Goal: Task Accomplishment & Management: Use online tool/utility

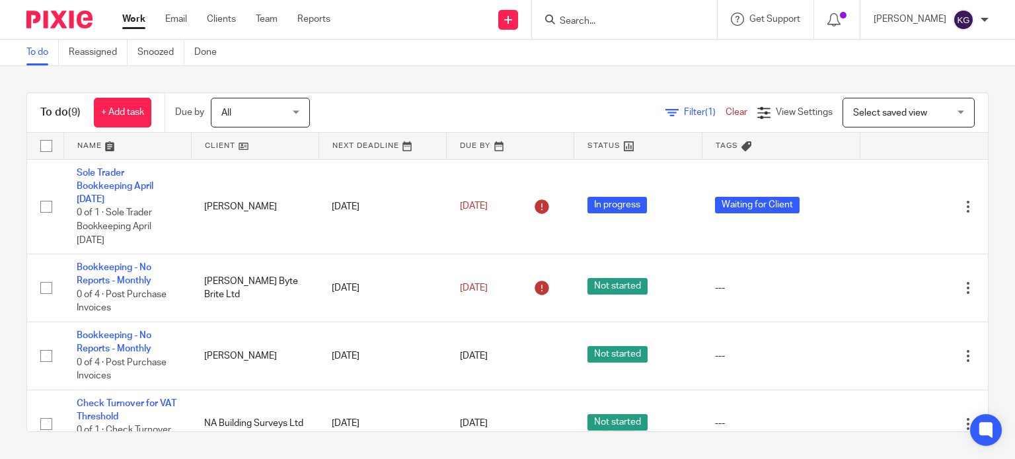
click at [133, 22] on link "Work" at bounding box center [133, 19] width 23 height 13
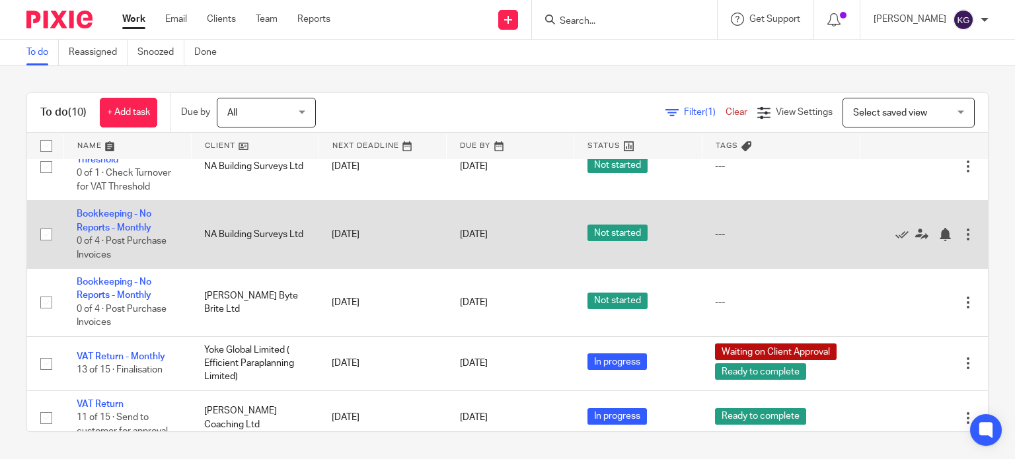
scroll to position [410, 0]
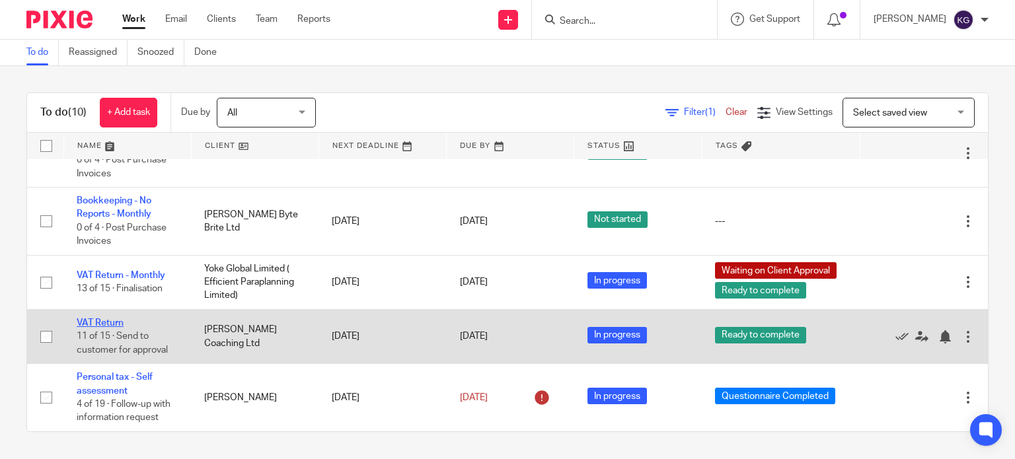
click at [102, 324] on link "VAT Return" at bounding box center [100, 322] width 47 height 9
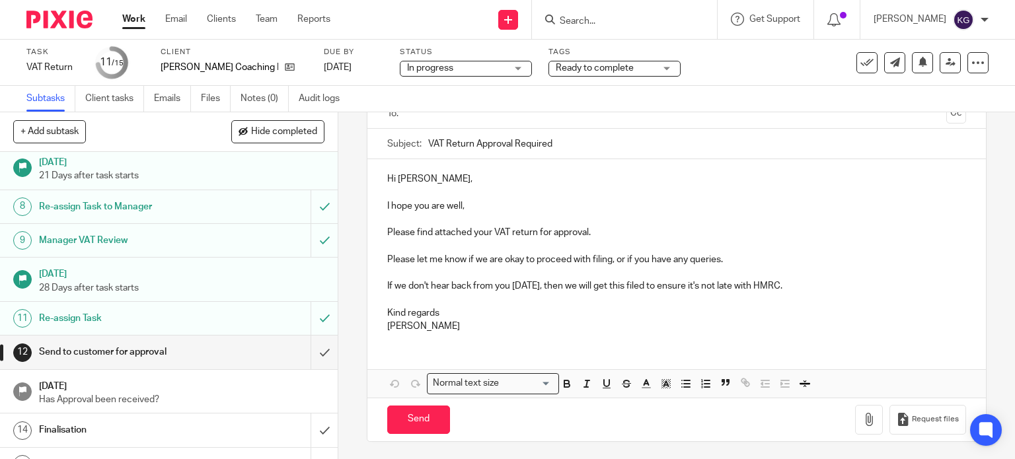
scroll to position [250, 0]
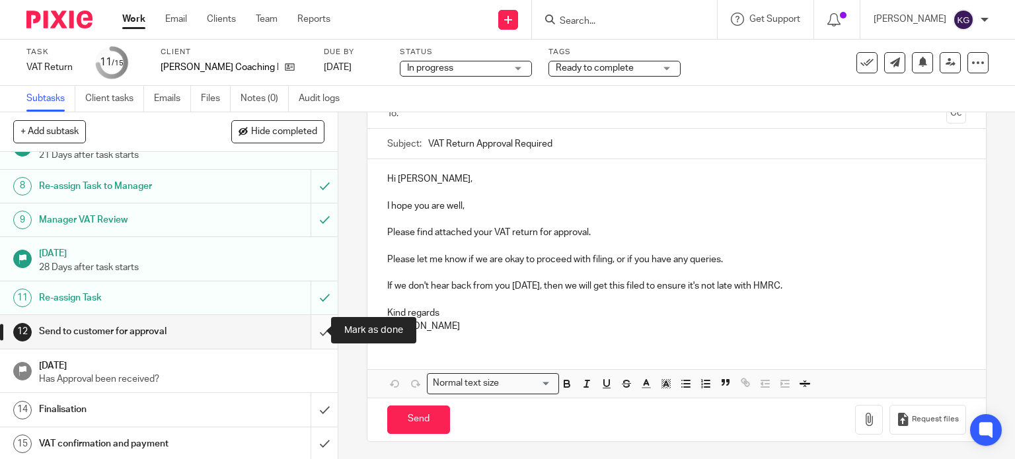
click at [315, 332] on input "submit" at bounding box center [169, 331] width 338 height 33
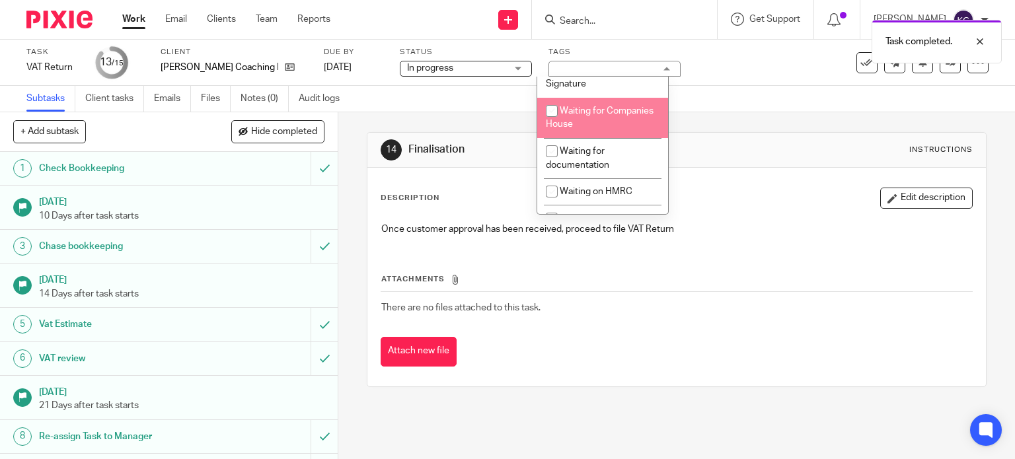
scroll to position [477, 0]
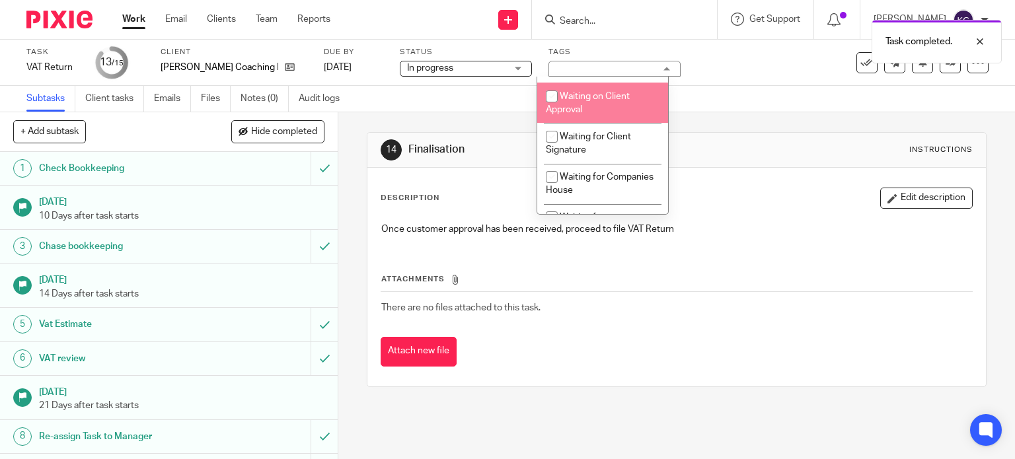
click at [608, 116] on li "Waiting on Client Approval" at bounding box center [602, 103] width 131 height 40
checkbox input "true"
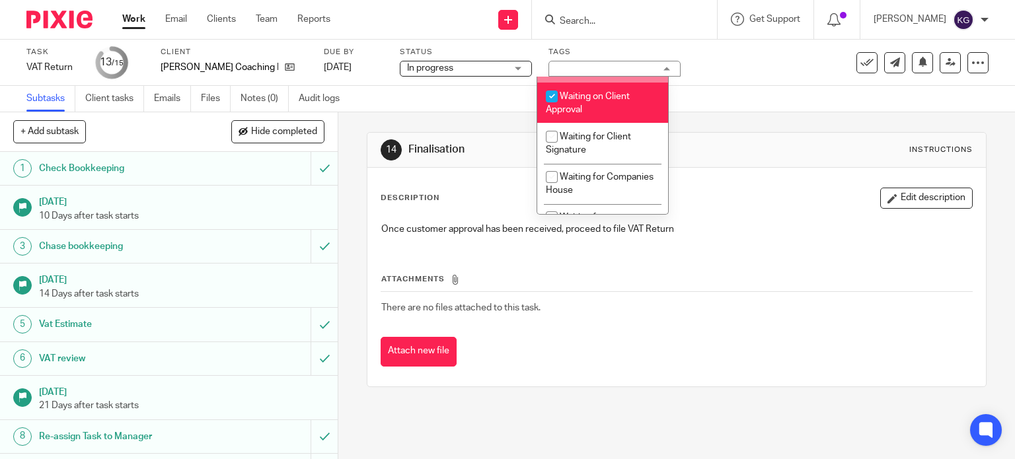
click at [819, 118] on div "14 Finalisation Instructions Description Edit description Once customer approva…" at bounding box center [677, 259] width 620 height 295
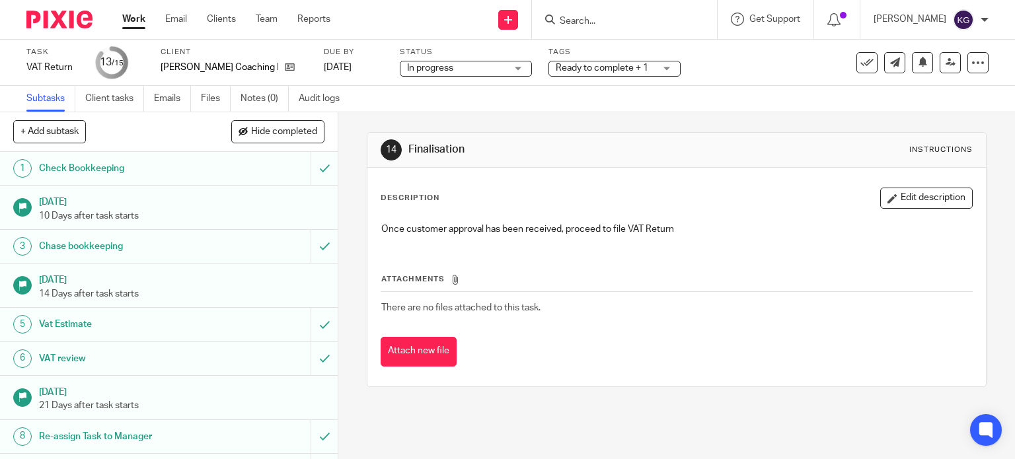
click at [135, 18] on link "Work" at bounding box center [133, 19] width 23 height 13
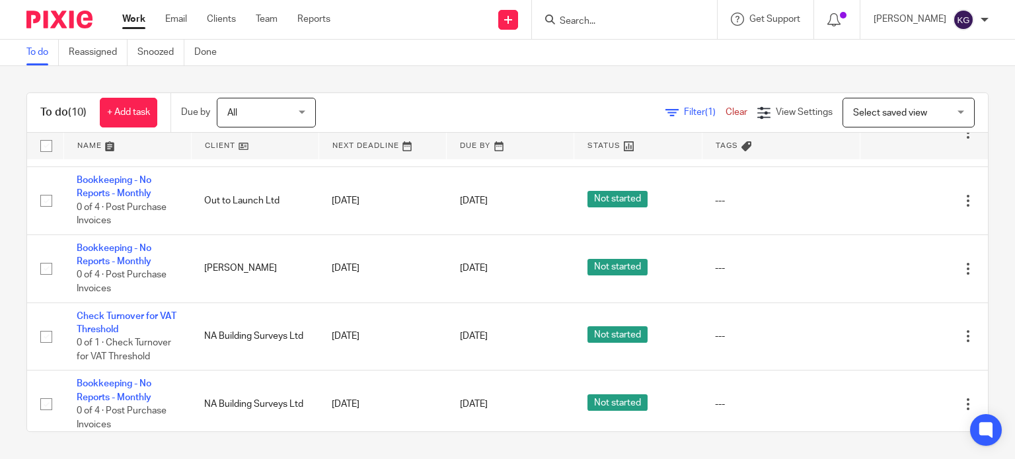
scroll to position [132, 0]
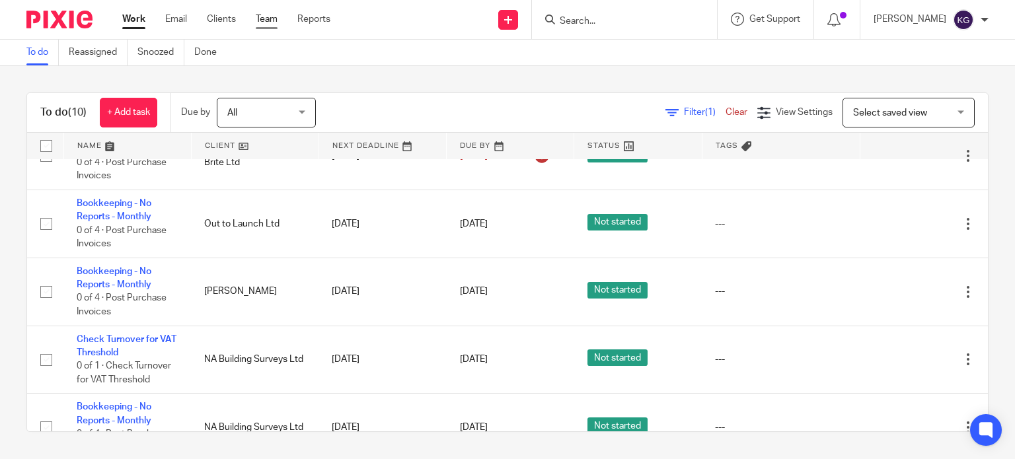
click at [271, 21] on link "Team" at bounding box center [267, 19] width 22 height 13
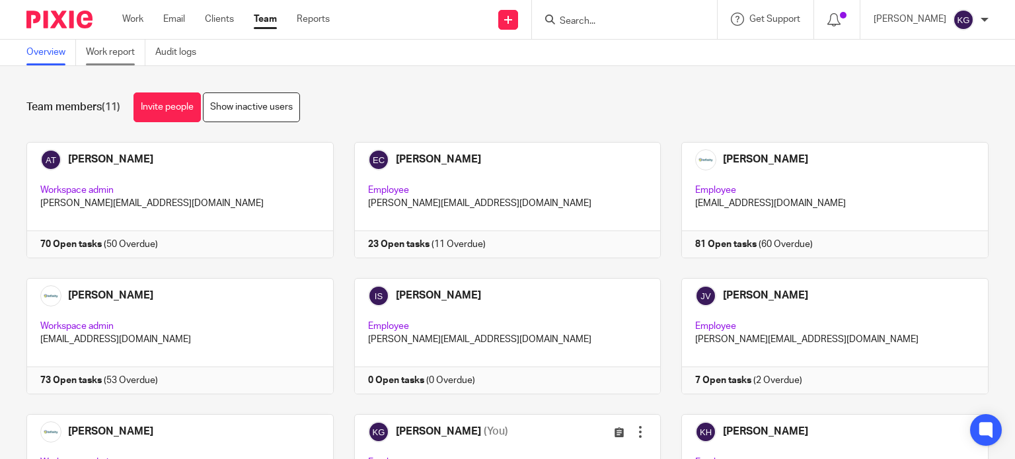
click at [120, 45] on link "Work report" at bounding box center [115, 53] width 59 height 26
click at [194, 57] on link "Audit logs" at bounding box center [180, 53] width 51 height 26
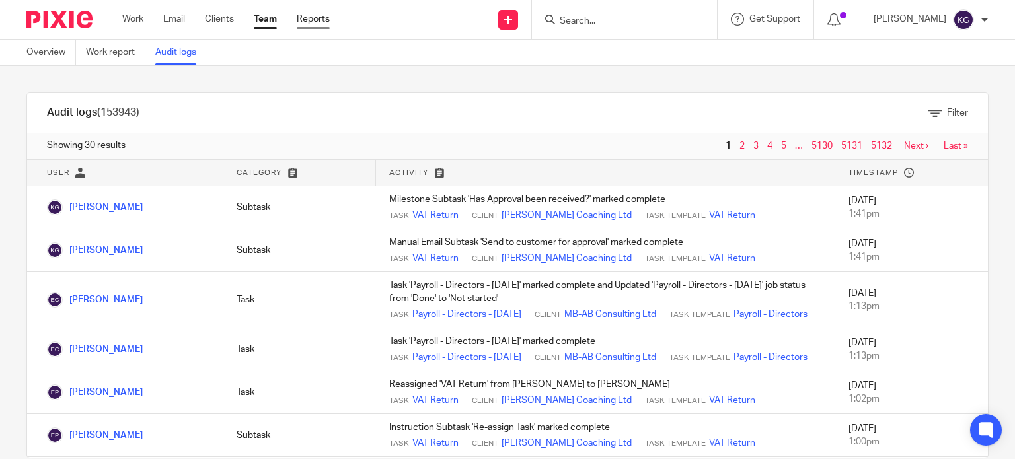
click at [315, 25] on link "Reports" at bounding box center [313, 19] width 33 height 13
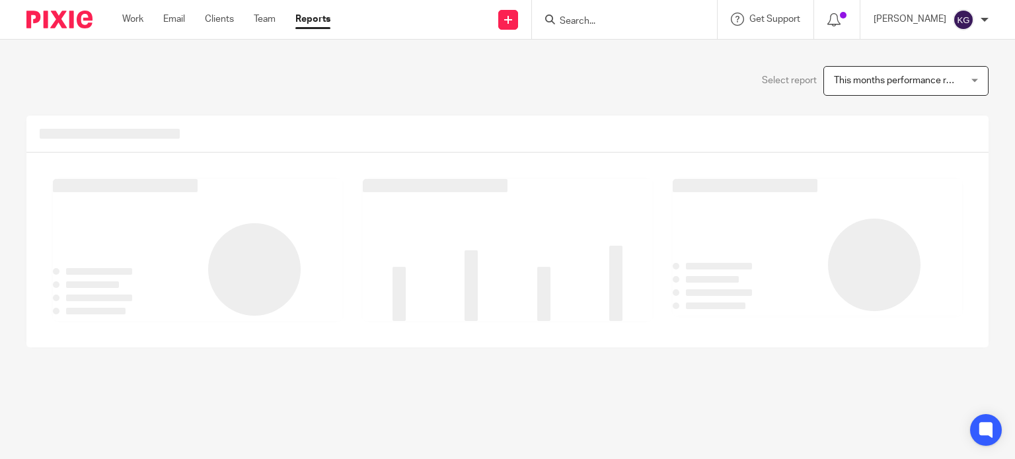
click at [145, 21] on ul "Work Email Clients Team Reports" at bounding box center [236, 19] width 228 height 13
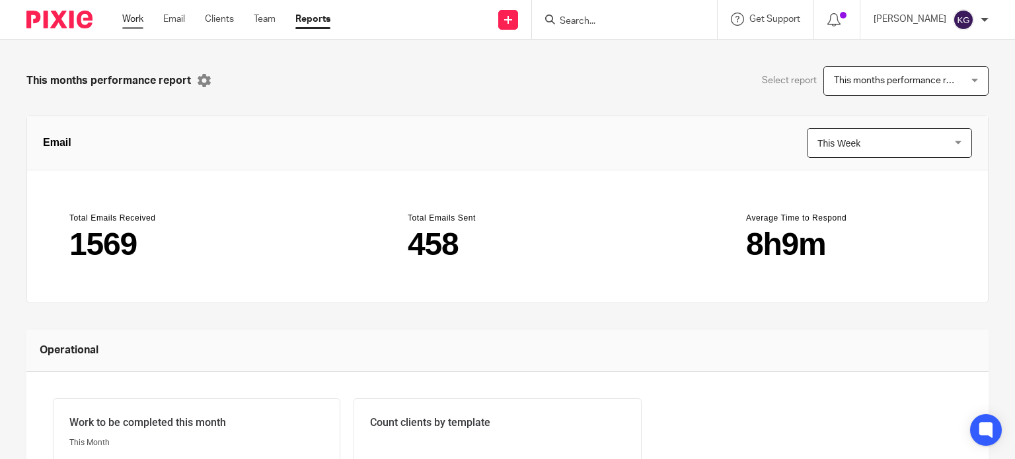
click at [131, 19] on link "Work" at bounding box center [132, 19] width 21 height 13
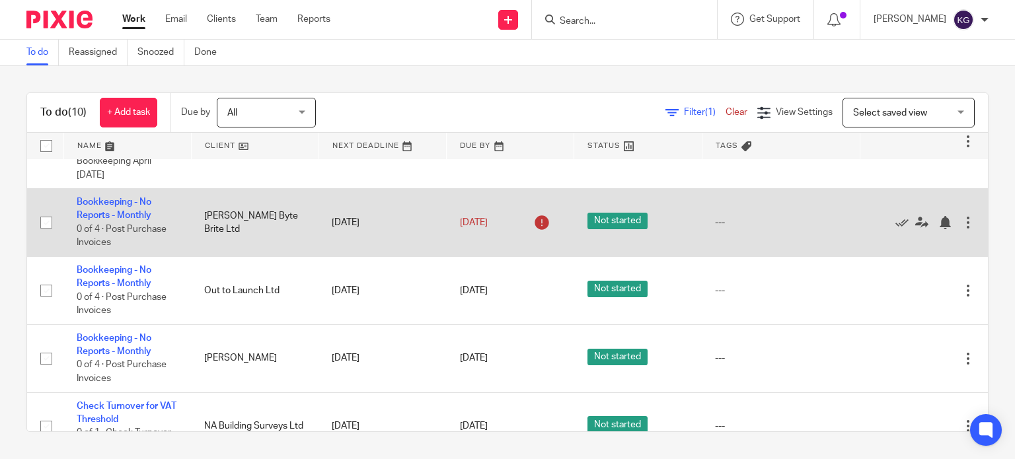
scroll to position [66, 0]
